Goal: Use online tool/utility: Utilize a website feature to perform a specific function

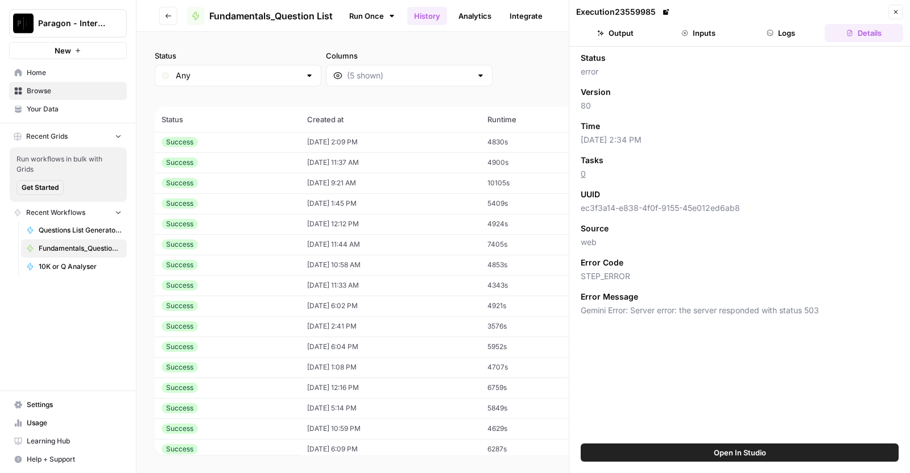
click at [414, 30] on header "Go back Fundamentals_Question List Run Once History Analytics Integrate Share E…" at bounding box center [524, 16] width 774 height 32
click at [893, 10] on icon "button" at bounding box center [896, 12] width 7 height 7
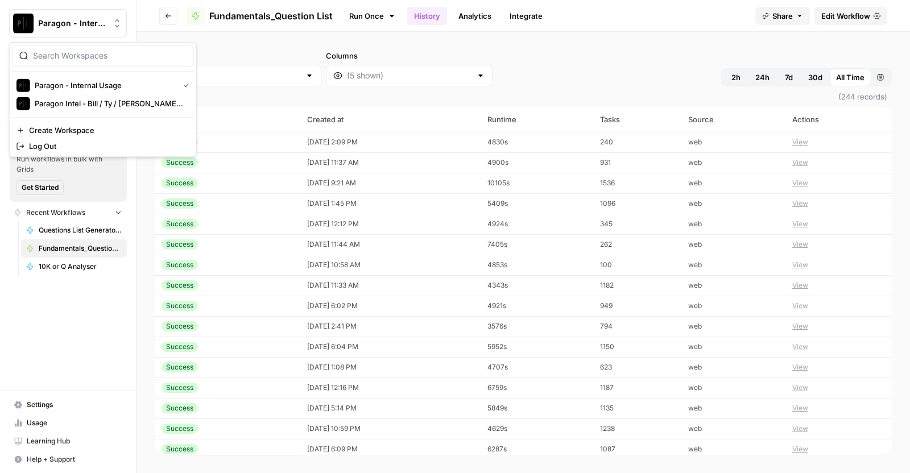
click at [119, 28] on icon "Workspace: Paragon - Internal Usage" at bounding box center [117, 23] width 11 height 11
click at [105, 101] on span "Paragon Intel - Bill / Ty / [PERSON_NAME] R&D" at bounding box center [110, 103] width 150 height 11
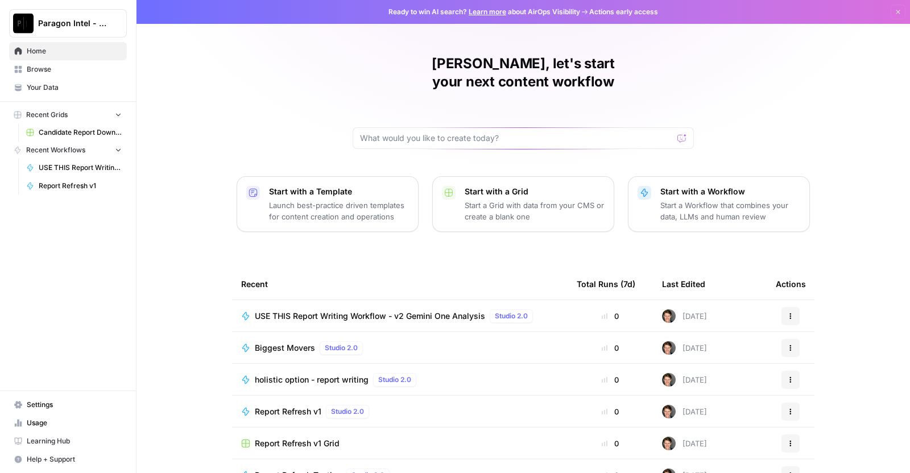
click at [350, 311] on span "USE THIS Report Writing Workflow - v2 Gemini One Analysis" at bounding box center [370, 316] width 230 height 11
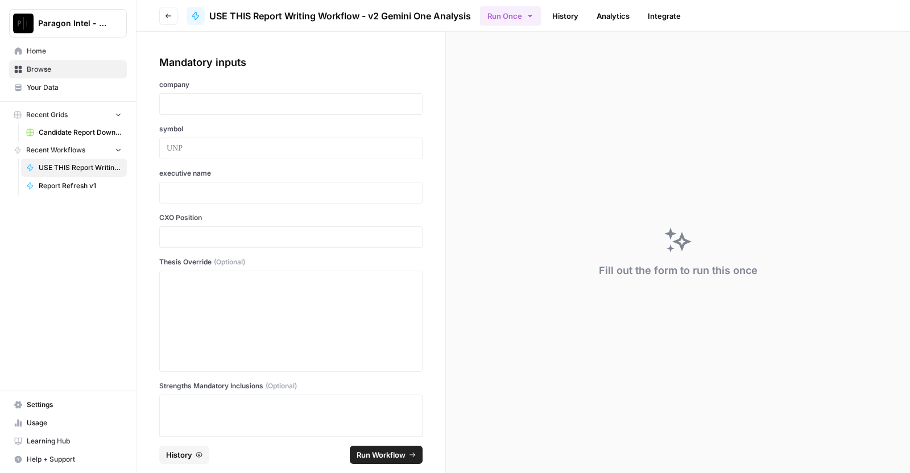
click at [237, 97] on div at bounding box center [290, 104] width 263 height 22
click at [233, 105] on p at bounding box center [291, 103] width 249 height 11
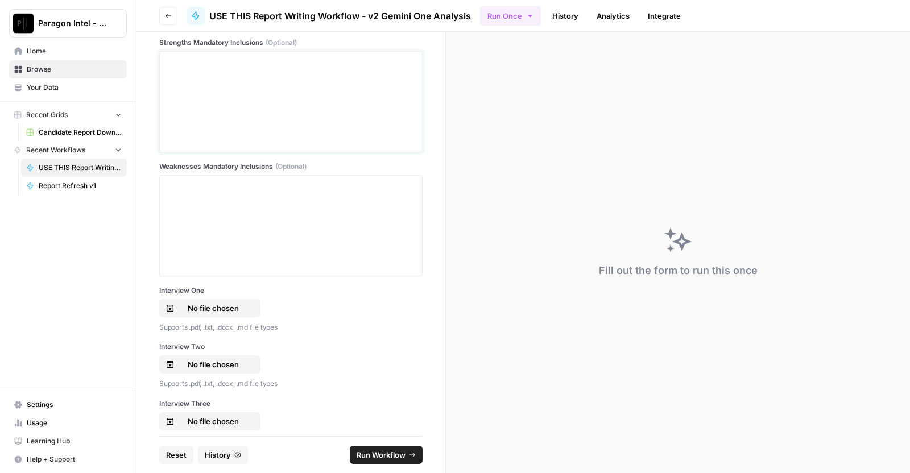
scroll to position [652, 0]
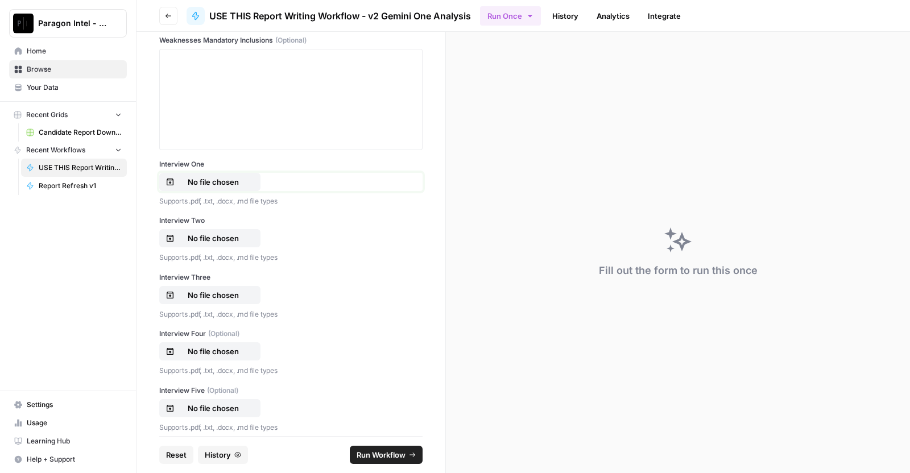
click at [234, 179] on p "No file chosen" at bounding box center [213, 181] width 73 height 11
click at [236, 238] on p "No file chosen" at bounding box center [213, 238] width 73 height 11
click at [205, 287] on button "No file chosen" at bounding box center [209, 295] width 101 height 18
click at [197, 355] on p "No file chosen" at bounding box center [213, 351] width 73 height 11
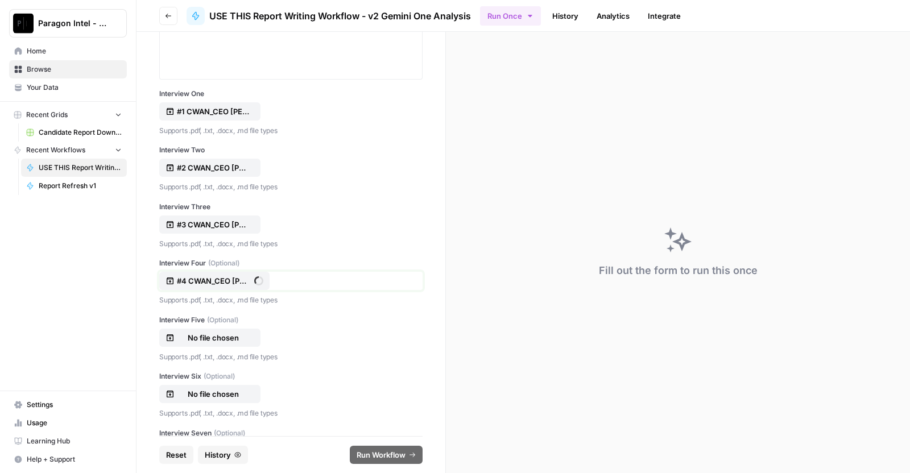
scroll to position [723, 0]
click at [229, 338] on p "No file chosen" at bounding box center [213, 337] width 73 height 11
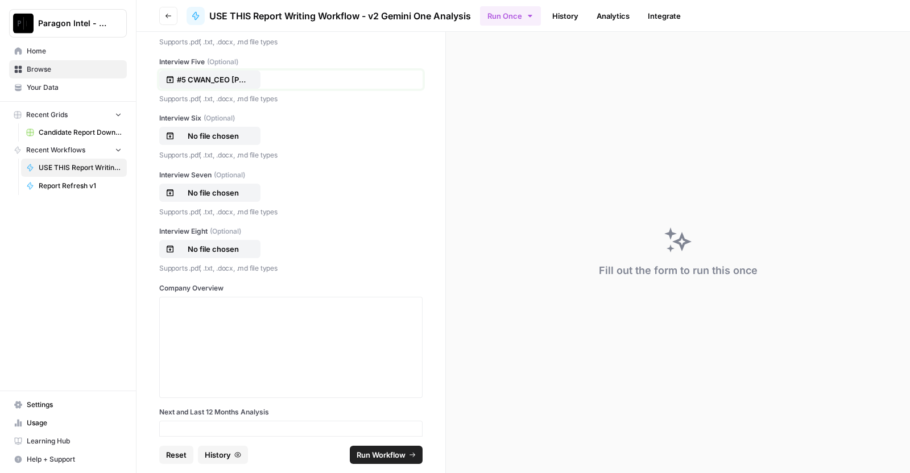
scroll to position [1038, 0]
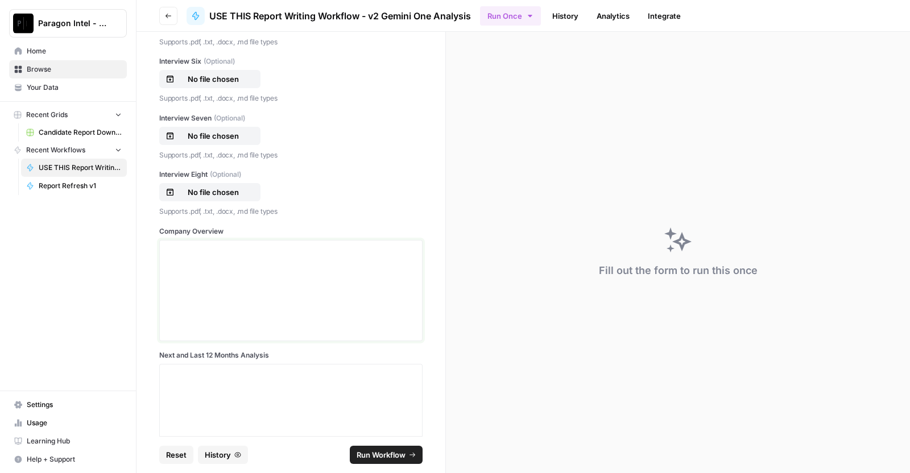
click at [387, 284] on div at bounding box center [291, 290] width 249 height 91
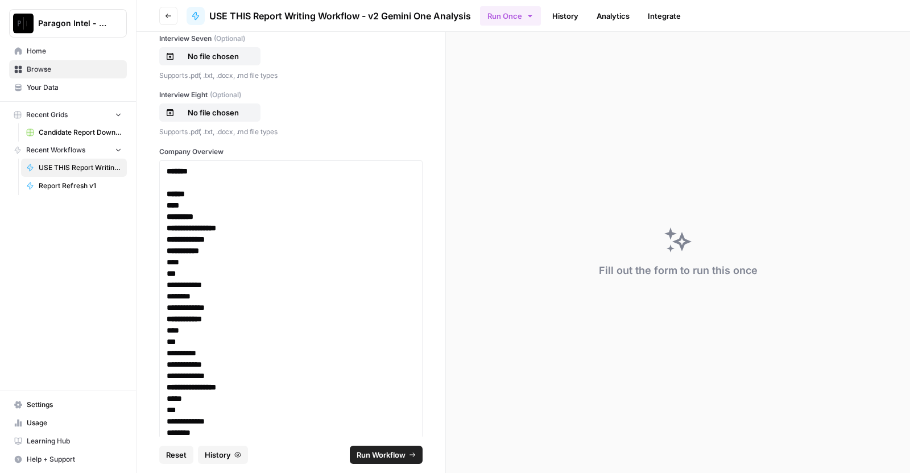
scroll to position [1115, 0]
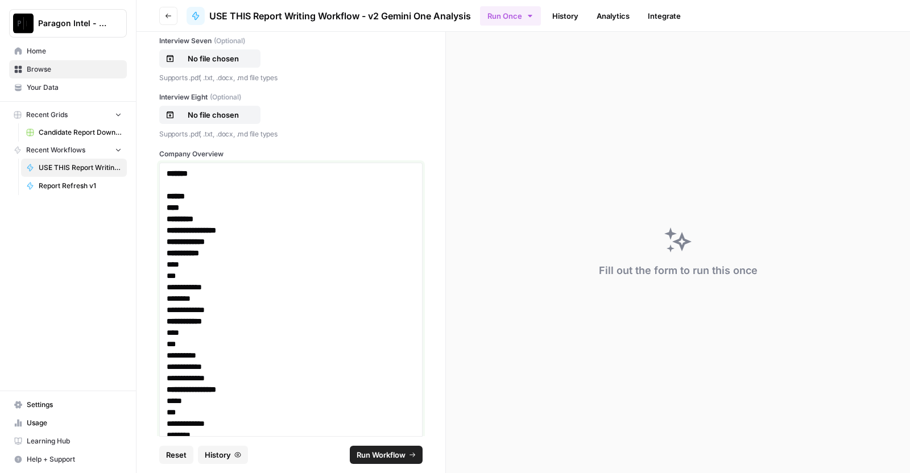
click at [387, 284] on p "**********" at bounding box center [286, 287] width 238 height 11
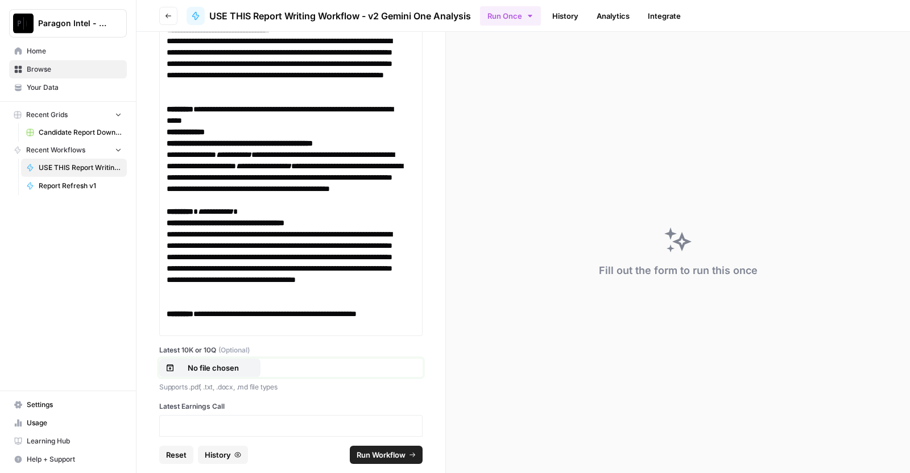
scroll to position [11874, 0]
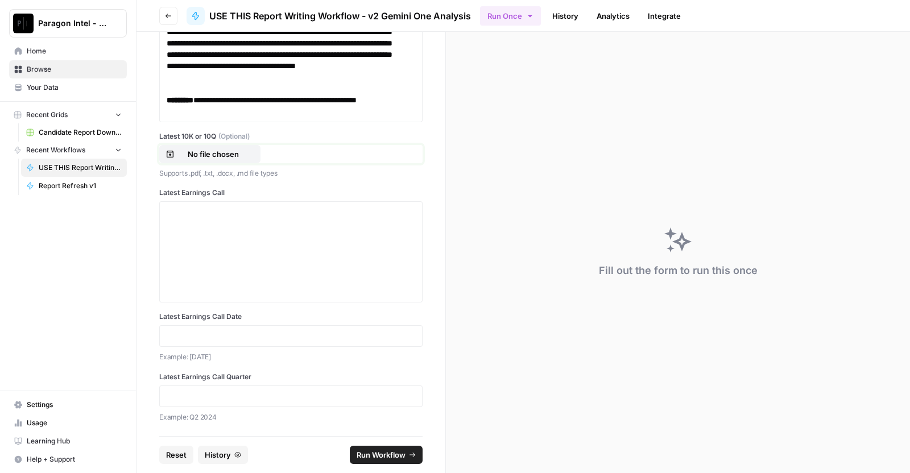
click at [215, 160] on p "No file chosen" at bounding box center [213, 153] width 73 height 11
click at [233, 298] on div at bounding box center [291, 252] width 249 height 91
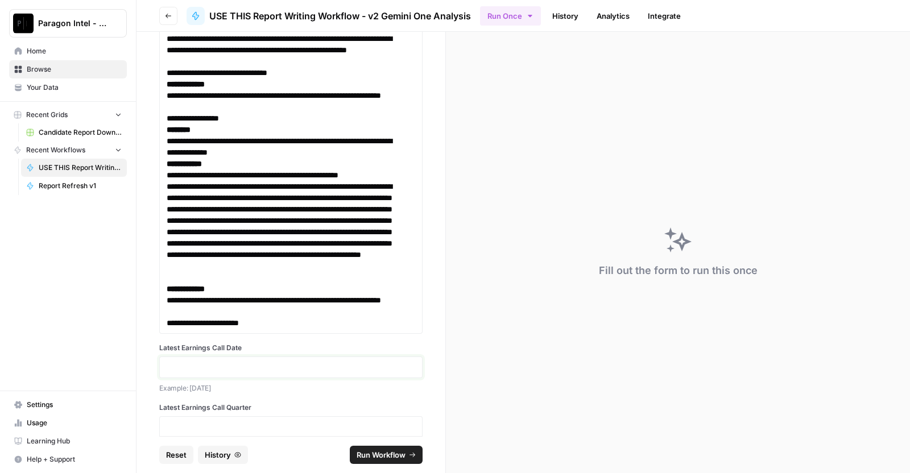
scroll to position [23435, 0]
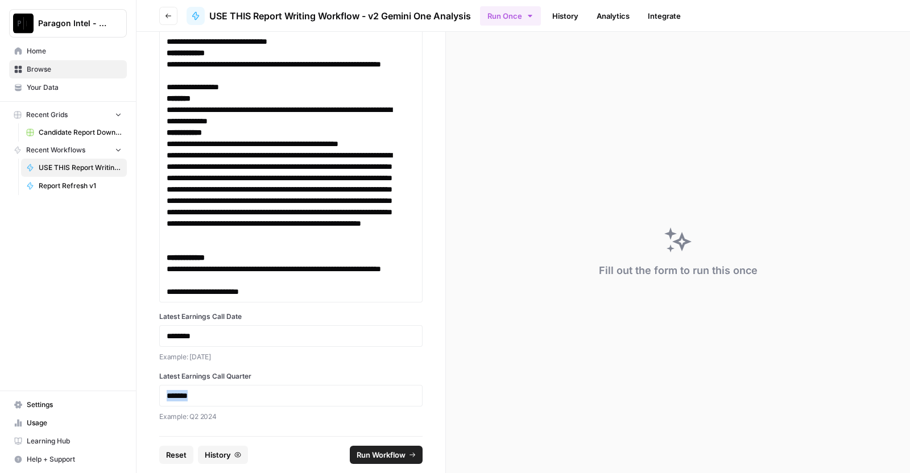
click at [375, 452] on span "Run Workflow" at bounding box center [381, 454] width 49 height 11
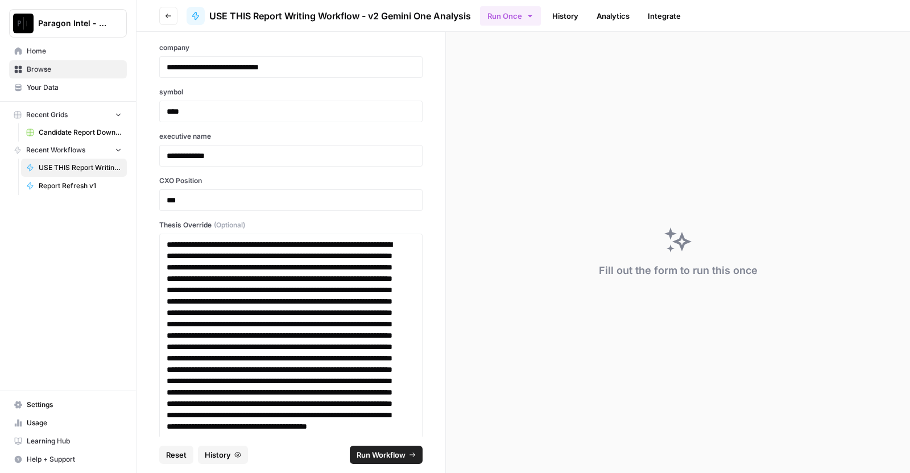
scroll to position [0, 0]
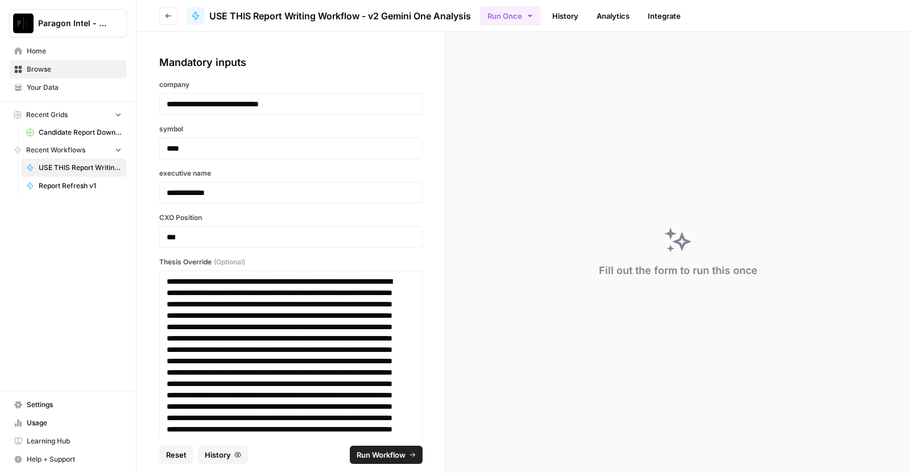
click at [374, 451] on span "Run Workflow" at bounding box center [381, 454] width 49 height 11
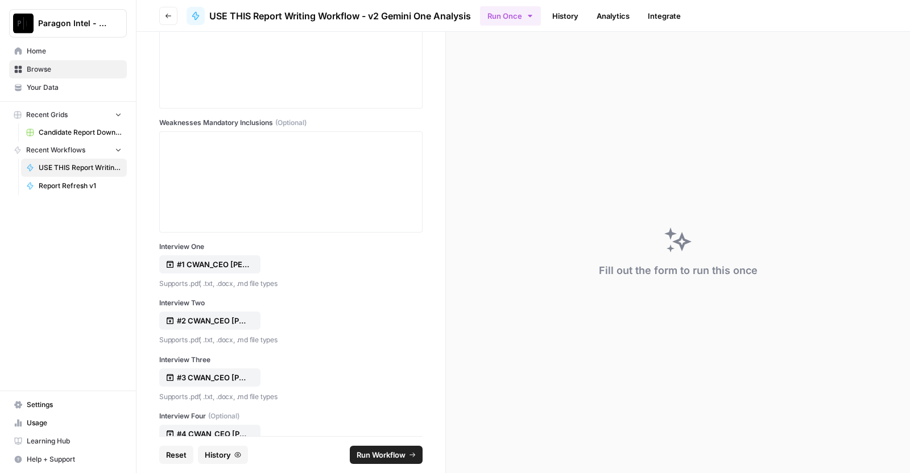
scroll to position [568, 0]
click at [230, 323] on p "#2 CWAN_CEO [PERSON_NAME] First 5 Interviews_[DATE]_Paragon Intel.pdf" at bounding box center [213, 321] width 73 height 11
click at [385, 443] on footer "Reset History Run Workflow" at bounding box center [290, 454] width 263 height 37
click at [382, 446] on button "Run Workflow" at bounding box center [386, 455] width 73 height 18
